Goal: Transaction & Acquisition: Purchase product/service

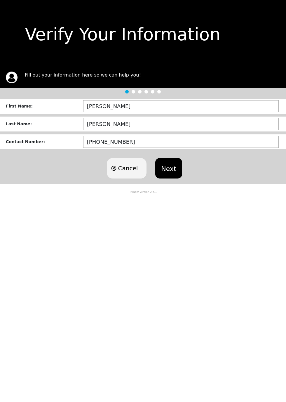
click at [182, 178] on button "Next" at bounding box center [168, 168] width 27 height 20
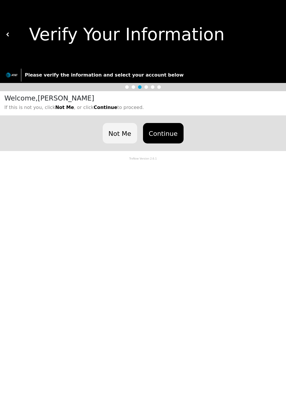
click at [182, 143] on button "Continue" at bounding box center [163, 133] width 41 height 20
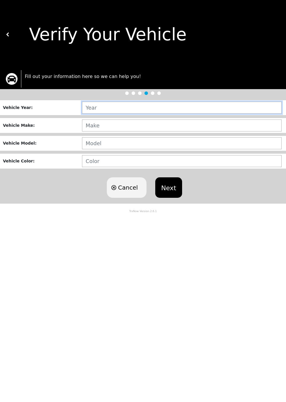
click at [120, 114] on input "text" at bounding box center [182, 108] width 200 height 12
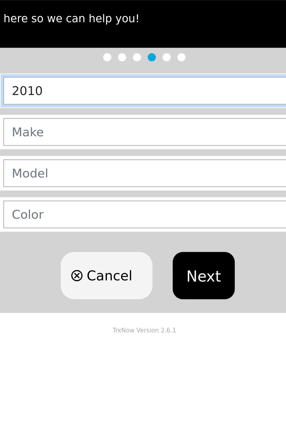
type input "2010"
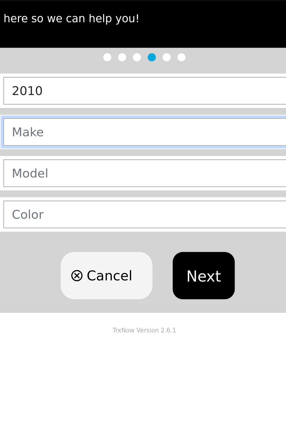
click at [127, 131] on input "text" at bounding box center [182, 125] width 200 height 12
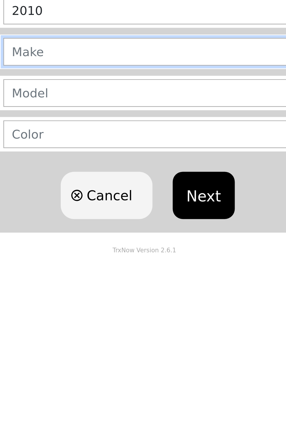
click at [137, 131] on input "text" at bounding box center [182, 125] width 200 height 12
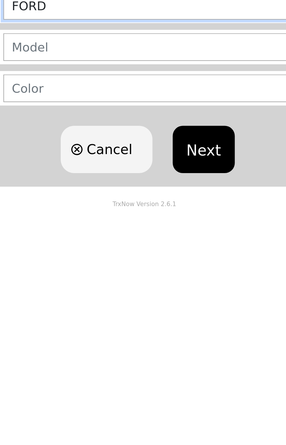
type input "FORD"
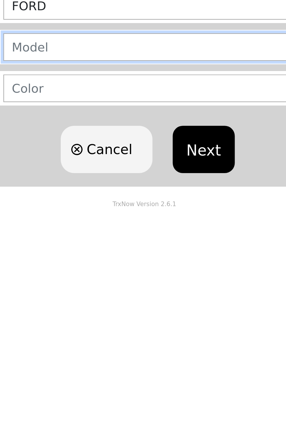
click at [145, 149] on input "text" at bounding box center [182, 143] width 200 height 12
type input "V"
type input "ESCAPE"
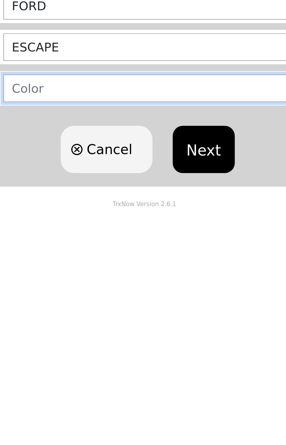
click at [126, 167] on input "text" at bounding box center [182, 161] width 200 height 12
type input "BLACK"
click at [155, 177] on button "Next" at bounding box center [168, 187] width 27 height 20
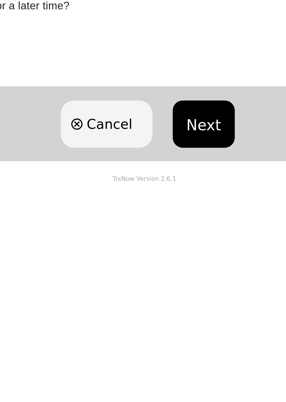
click at [176, 276] on button "Next" at bounding box center [168, 266] width 27 height 20
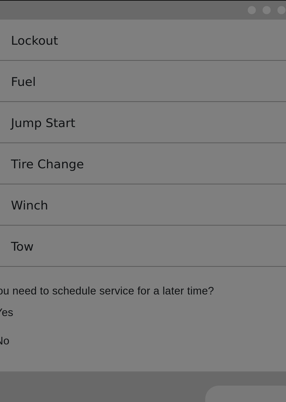
click at [54, 237] on div "Attention Required Please choose a service! Close" at bounding box center [143, 201] width 286 height 402
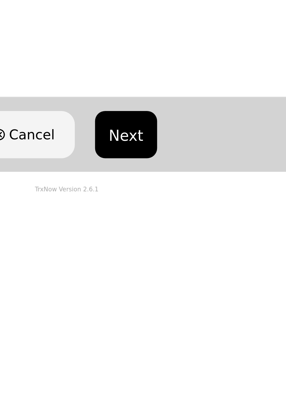
click at [182, 276] on button "Next" at bounding box center [168, 266] width 27 height 20
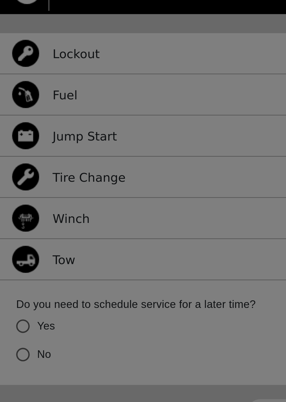
click at [56, 239] on div "Attention Required Please choose a service! Close" at bounding box center [143, 201] width 286 height 402
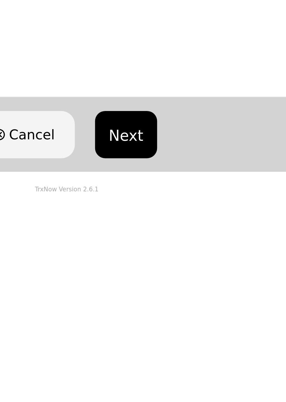
click at [182, 276] on button "Next" at bounding box center [168, 266] width 27 height 20
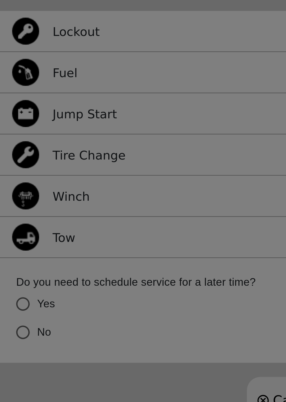
click at [14, 234] on div "Attention Required Please choose a service! Close" at bounding box center [143, 201] width 286 height 402
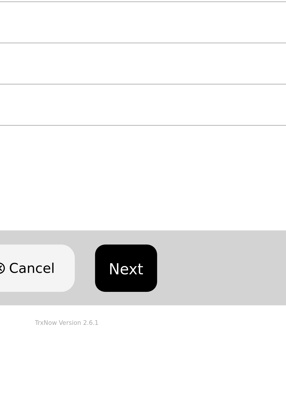
click at [182, 276] on button "Next" at bounding box center [168, 266] width 27 height 20
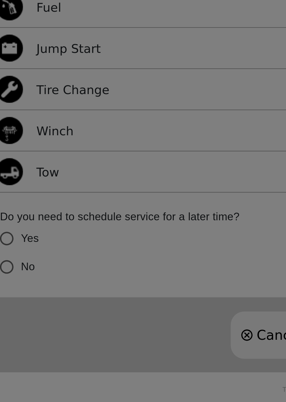
click at [14, 288] on div "Attention Required Please choose a service! Close" at bounding box center [143, 201] width 286 height 402
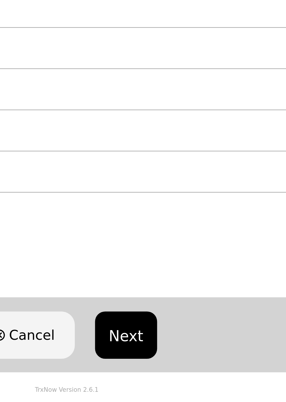
click at [180, 276] on button "Next" at bounding box center [168, 266] width 27 height 20
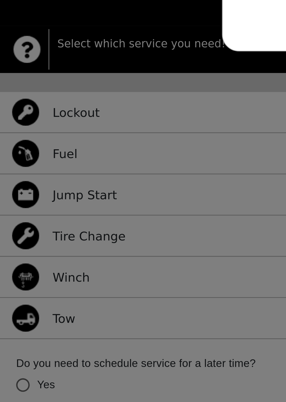
click at [38, 236] on div "Attention Required Please choose a service! Close" at bounding box center [143, 201] width 286 height 402
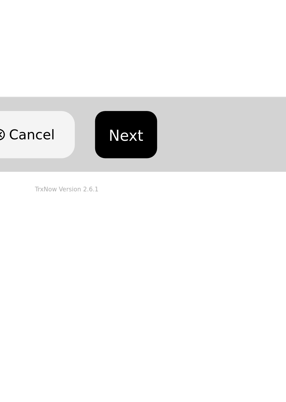
click at [177, 276] on button "Next" at bounding box center [168, 266] width 27 height 20
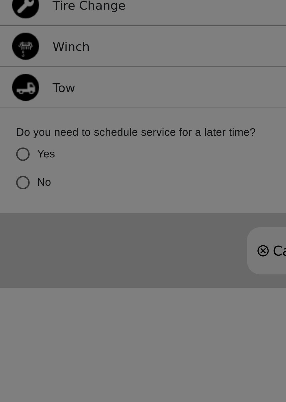
click at [11, 286] on div "Attention Required Please choose a service! Close" at bounding box center [143, 201] width 286 height 402
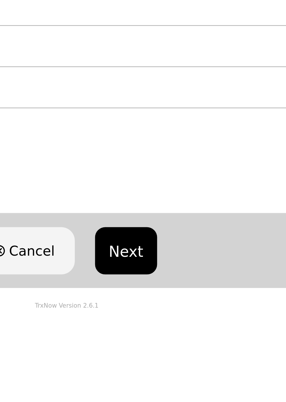
click at [182, 276] on button "Next" at bounding box center [168, 266] width 27 height 20
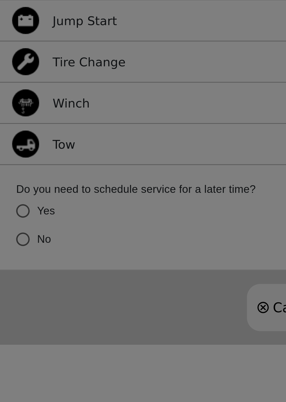
click at [14, 289] on div "Attention Required Please choose a service! Close" at bounding box center [143, 201] width 286 height 402
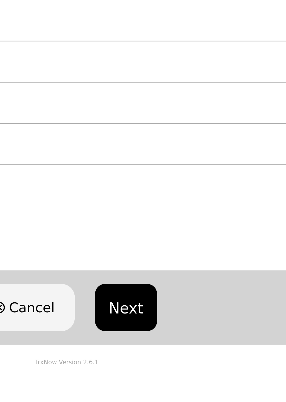
click at [181, 276] on button "Next" at bounding box center [168, 266] width 27 height 20
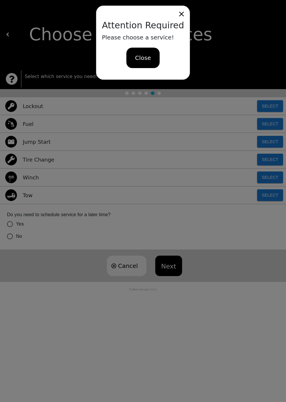
click at [42, 240] on div "Attention Required Please choose a service! Close" at bounding box center [143, 201] width 286 height 402
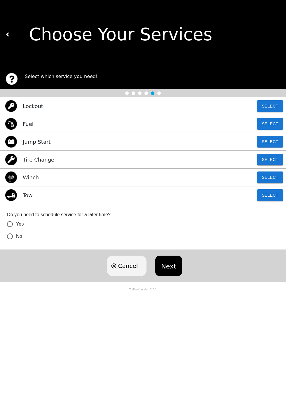
click at [268, 201] on button "Select" at bounding box center [270, 195] width 26 height 12
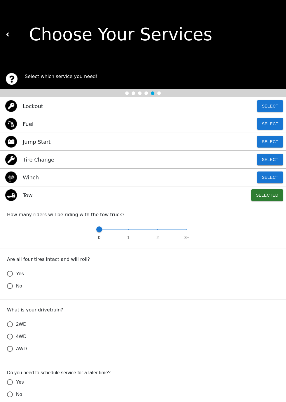
click at [13, 280] on input "Yes" at bounding box center [10, 274] width 12 height 12
click at [12, 355] on input "AWD" at bounding box center [10, 349] width 12 height 12
radio input "true"
click at [15, 393] on input "Yes" at bounding box center [10, 387] width 12 height 12
radio input "true"
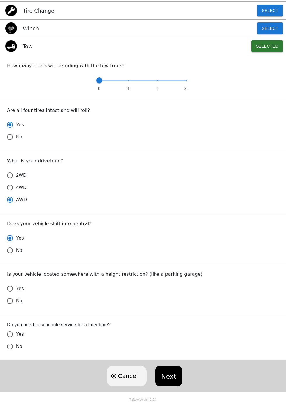
scroll to position [172, 0]
click at [22, 360] on div "Do you need to schedule service for a later time? Yes No" at bounding box center [143, 337] width 286 height 46
radio input "true"
click at [16, 307] on input "No" at bounding box center [10, 301] width 12 height 12
radio input "false"
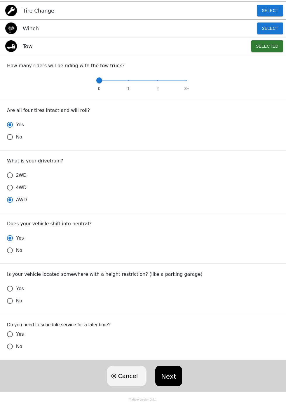
radio input "false"
click at [11, 353] on input "No" at bounding box center [10, 346] width 12 height 12
radio input "false"
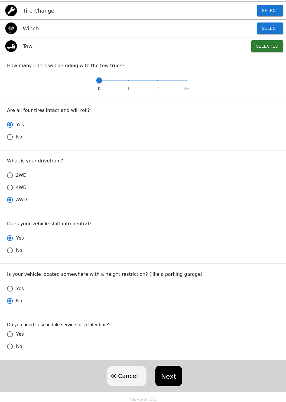
radio input "false"
radio input "true"
click at [172, 386] on button "Next" at bounding box center [168, 376] width 27 height 20
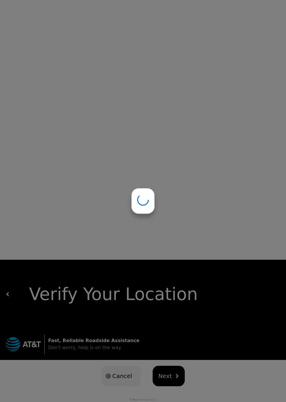
scroll to position [0, 0]
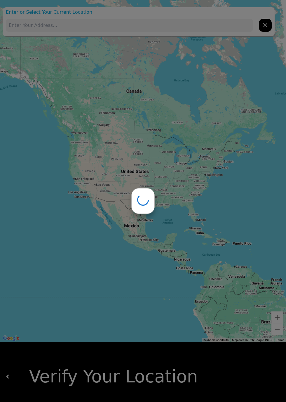
click at [190, 402] on div at bounding box center [143, 201] width 286 height 402
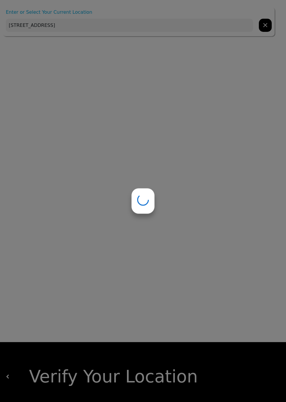
type input "216 W Vida Way, Norman, OK 73069, USA"
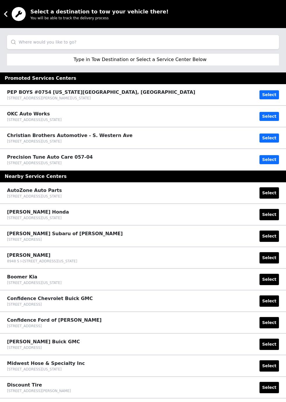
click at [93, 324] on div "Confidence Ford of Norman" at bounding box center [54, 320] width 95 height 7
click at [266, 328] on button "Select" at bounding box center [270, 322] width 20 height 11
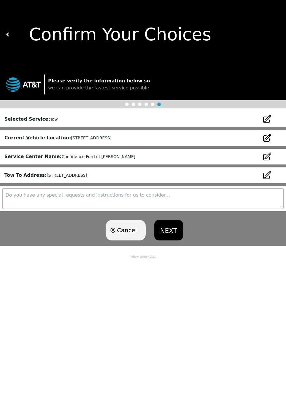
click at [182, 240] on button "NEXT" at bounding box center [168, 230] width 29 height 20
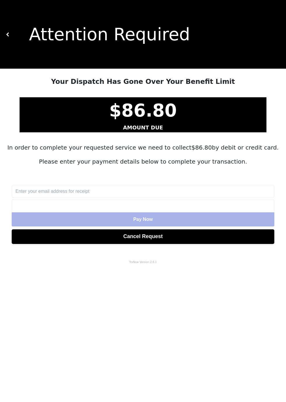
click at [92, 198] on input "text" at bounding box center [143, 191] width 263 height 13
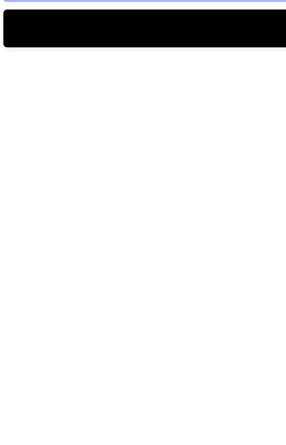
type input "Dattaway@nrh-ok"
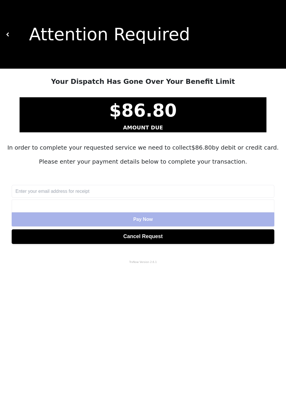
click at [89, 209] on iframe at bounding box center [142, 206] width 255 height 6
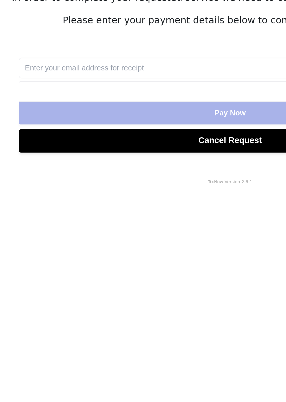
click at [92, 198] on input "text" at bounding box center [143, 191] width 263 height 13
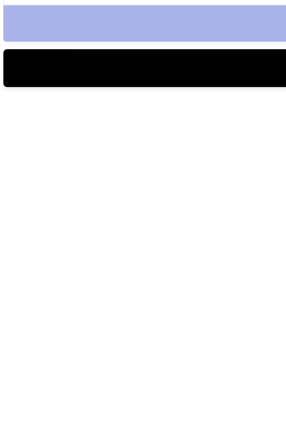
type input "F"
type input "[EMAIL_ADDRESS][DOMAIN_NAME]"
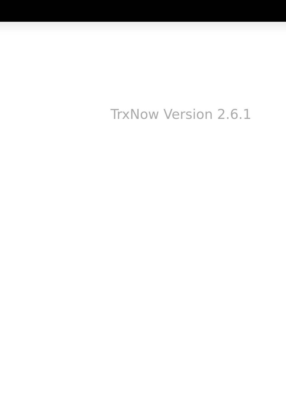
click at [136, 222] on span "Pay Now" at bounding box center [143, 219] width 20 height 5
